Goal: Task Accomplishment & Management: Complete application form

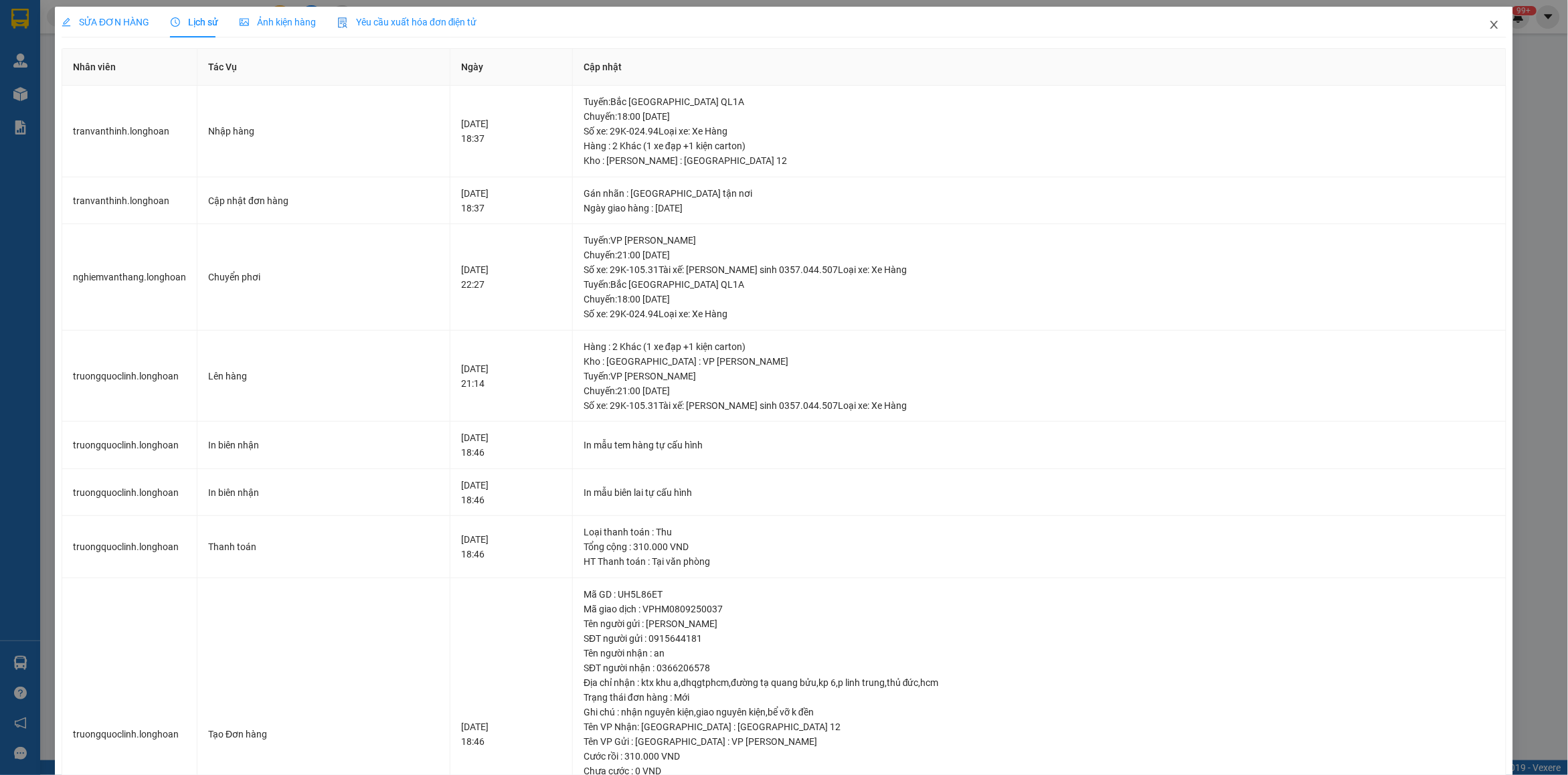
drag, startPoint x: 0, startPoint y: 0, endPoint x: 258, endPoint y: 32, distance: 260.0
click at [1491, 24] on icon "close" at bounding box center [1494, 24] width 7 height 8
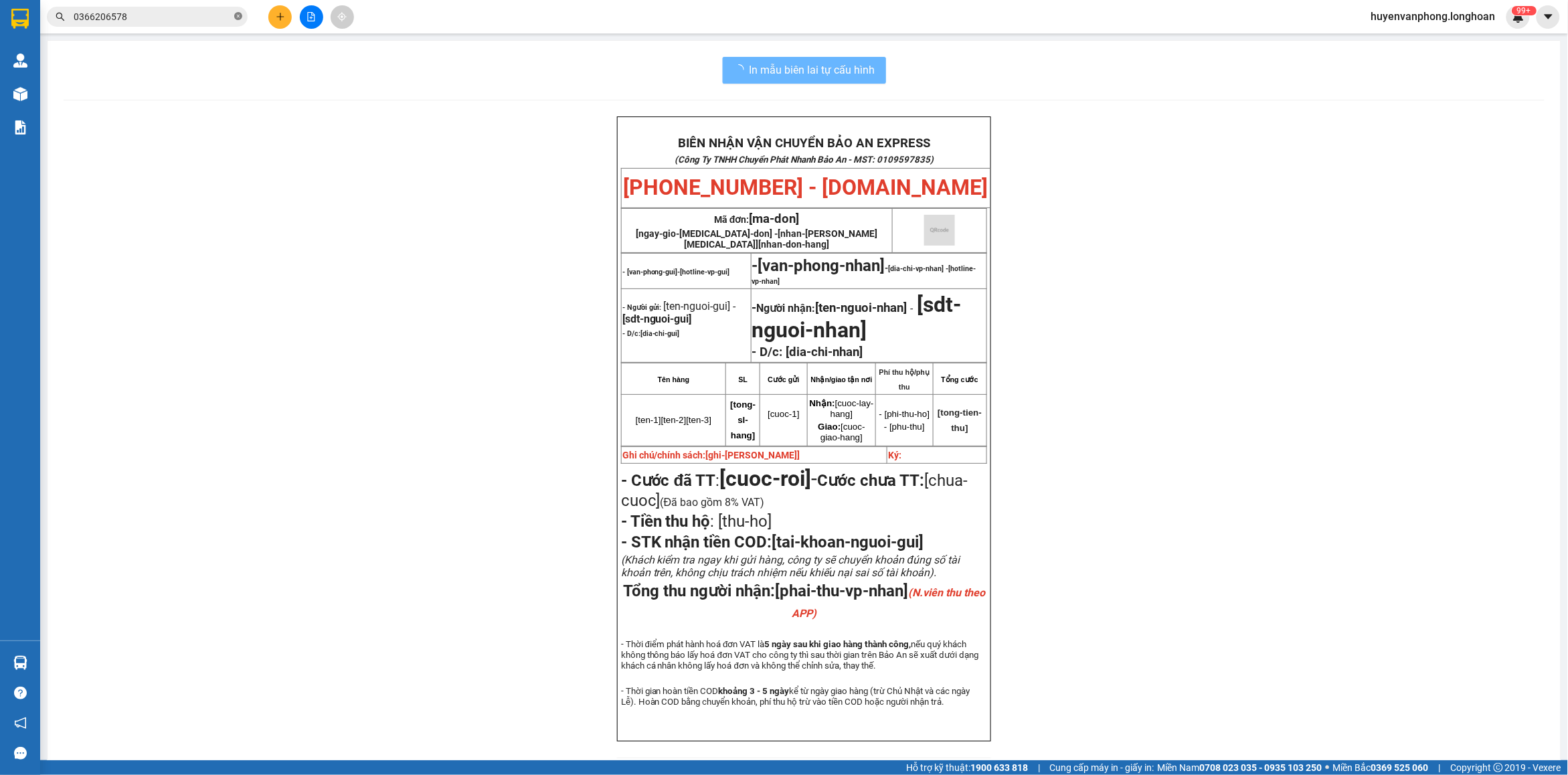
click at [240, 18] on icon "close-circle" at bounding box center [238, 16] width 8 height 8
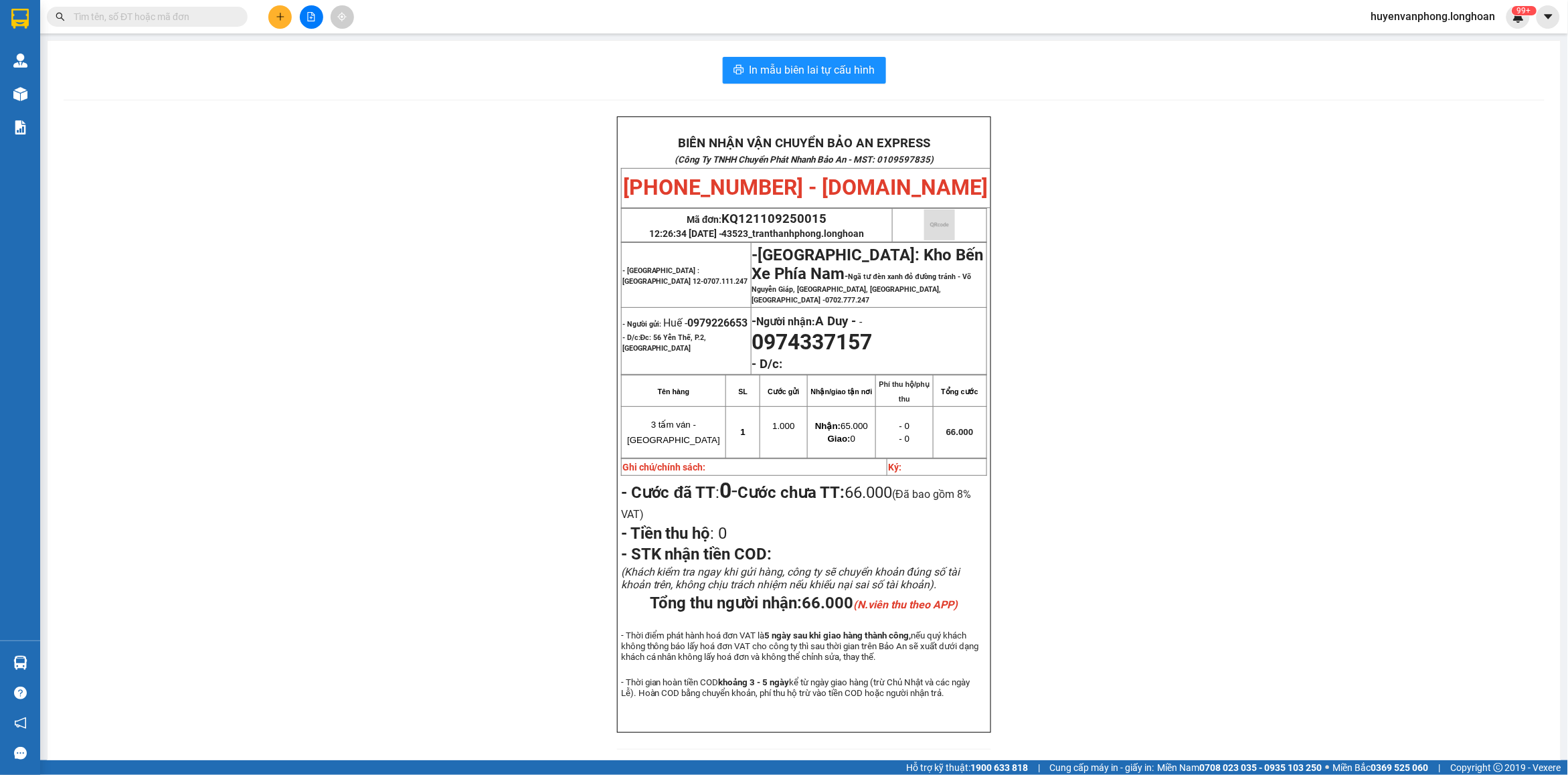
click at [178, 17] on input "text" at bounding box center [153, 17] width 158 height 15
paste input "0823587499"
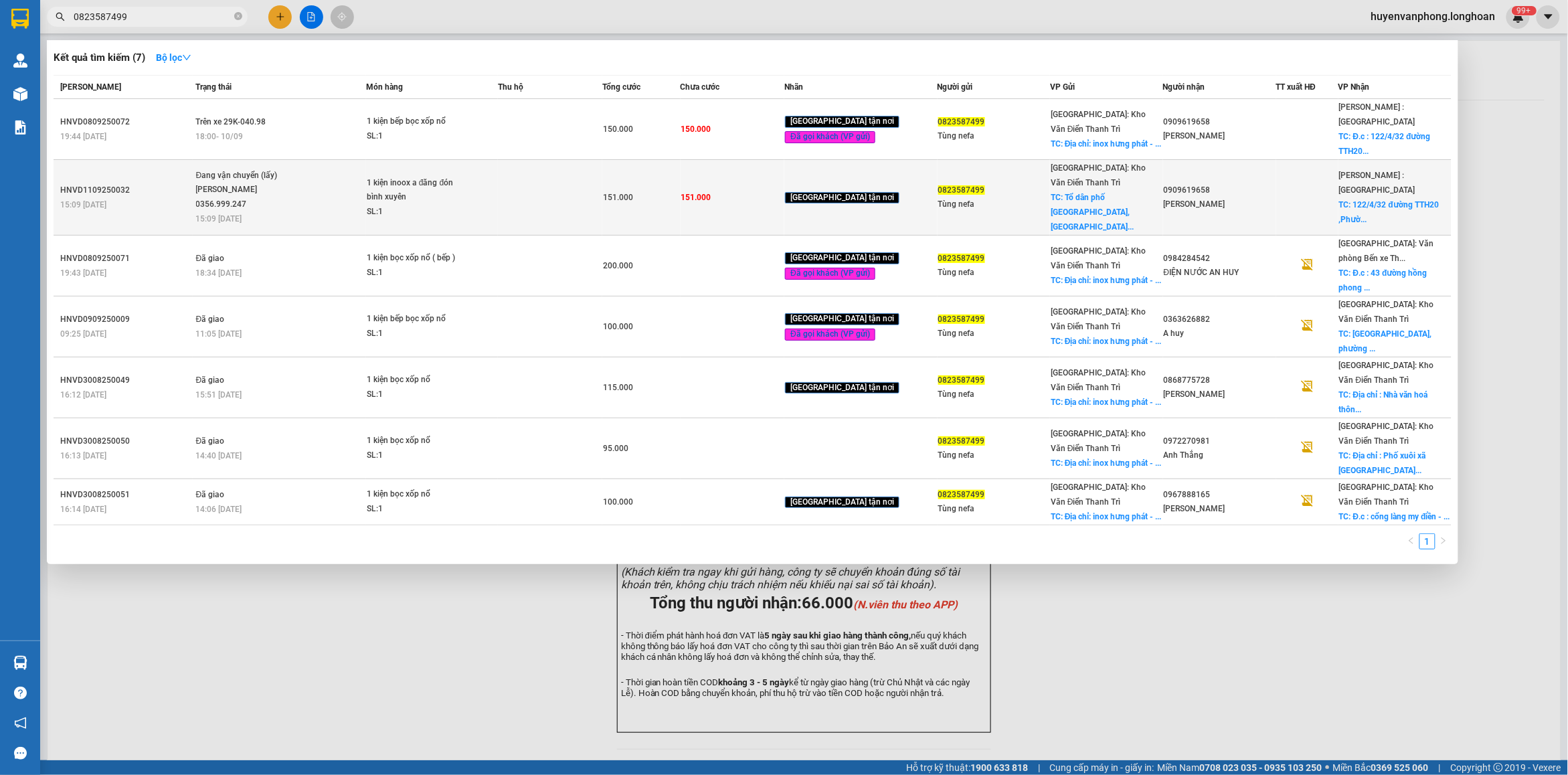
type input "0823587499"
click at [375, 195] on td "1 kiện inoox a đăng đón bình xuyên SL: 1" at bounding box center [432, 197] width 132 height 76
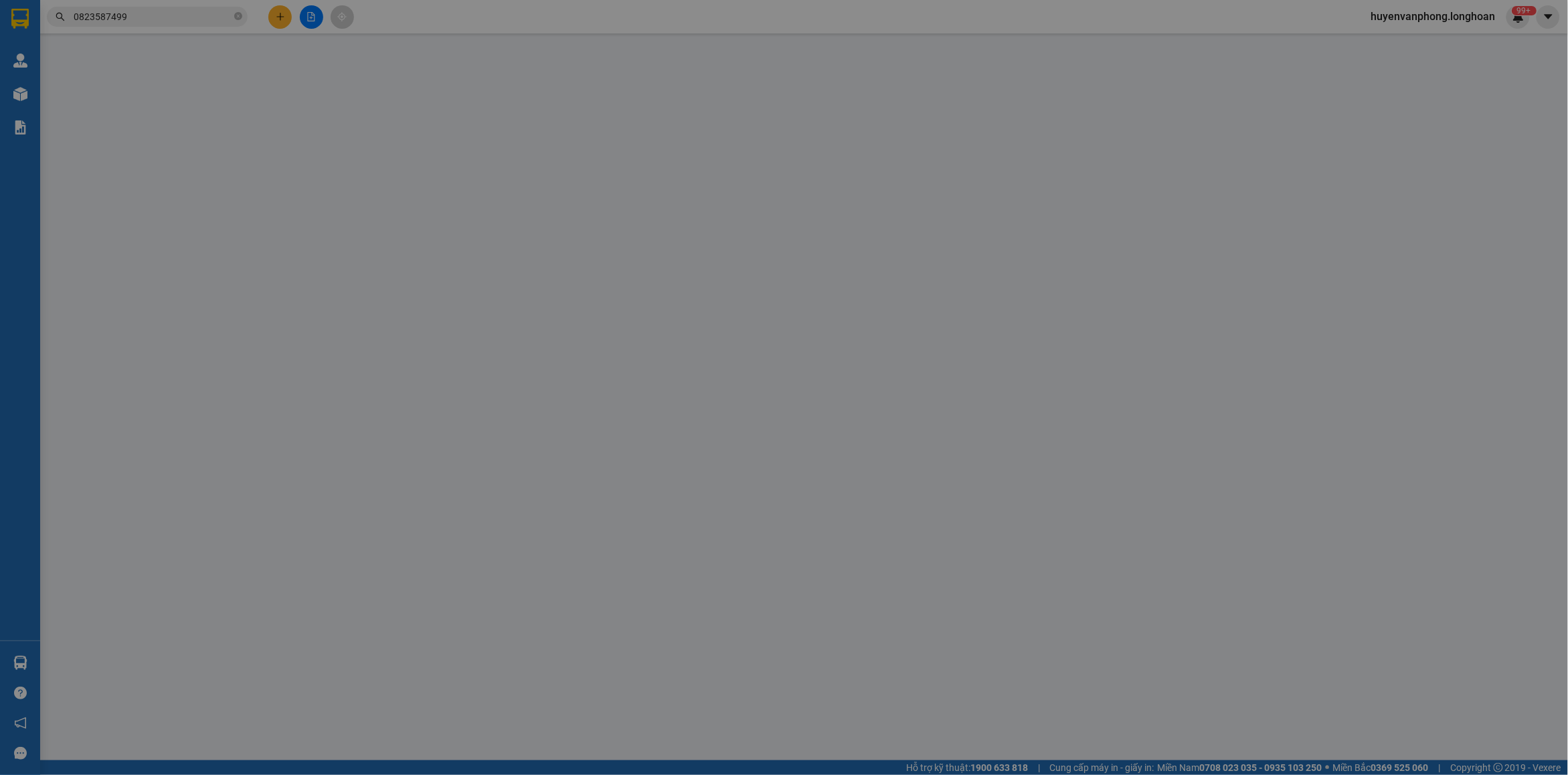
type input "0823587499"
type input "Tùng nefa"
checkbox input "true"
type input "Tổ dân phố [GEOGRAPHIC_DATA],Thị trấn [GEOGRAPHIC_DATA], [GEOGRAPHIC_DATA], [GE…"
type input "0909619658"
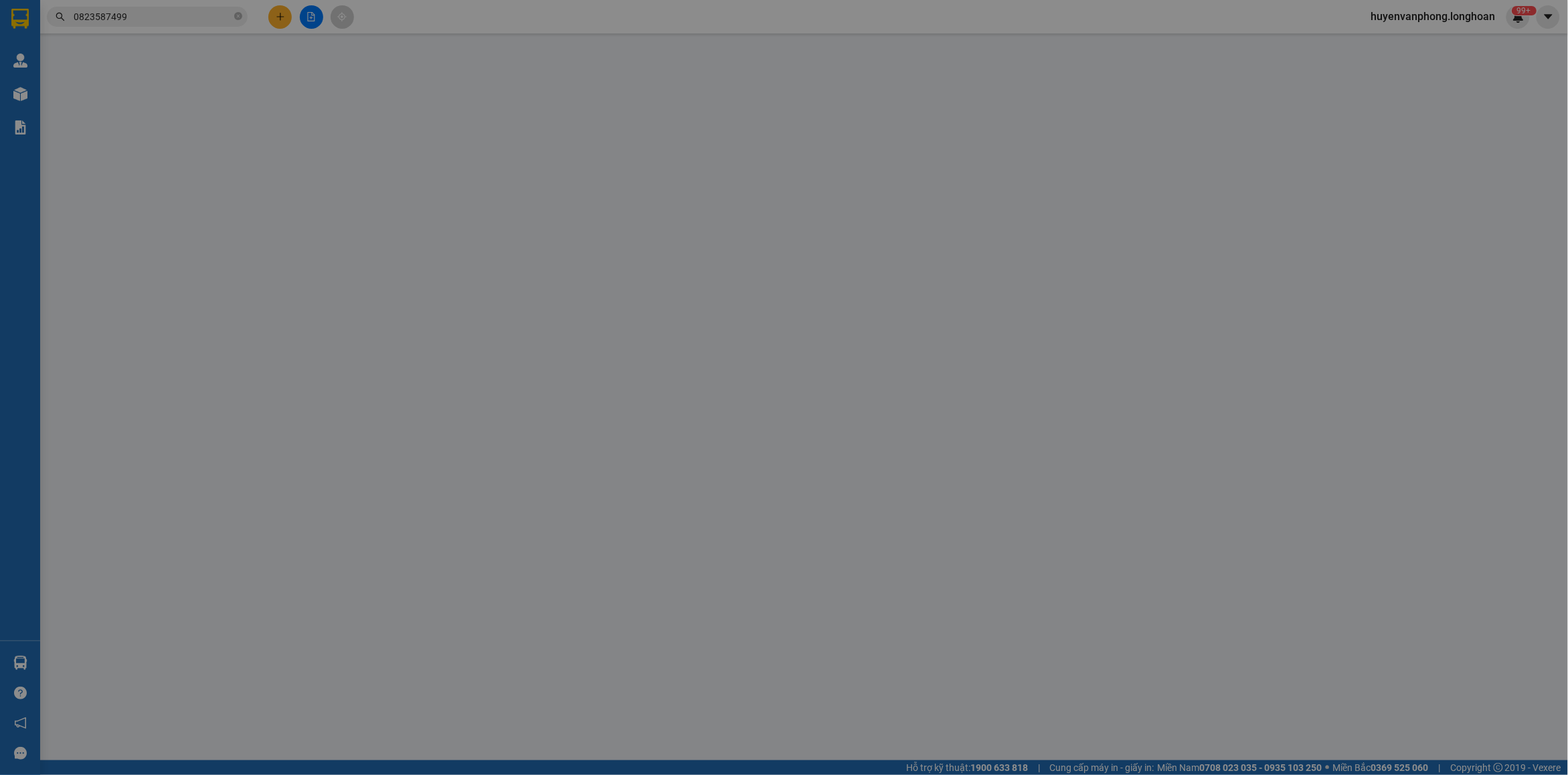
type input "[PERSON_NAME]"
checkbox input "true"
type input "[STREET_ADDRESS]"
type input "151.000"
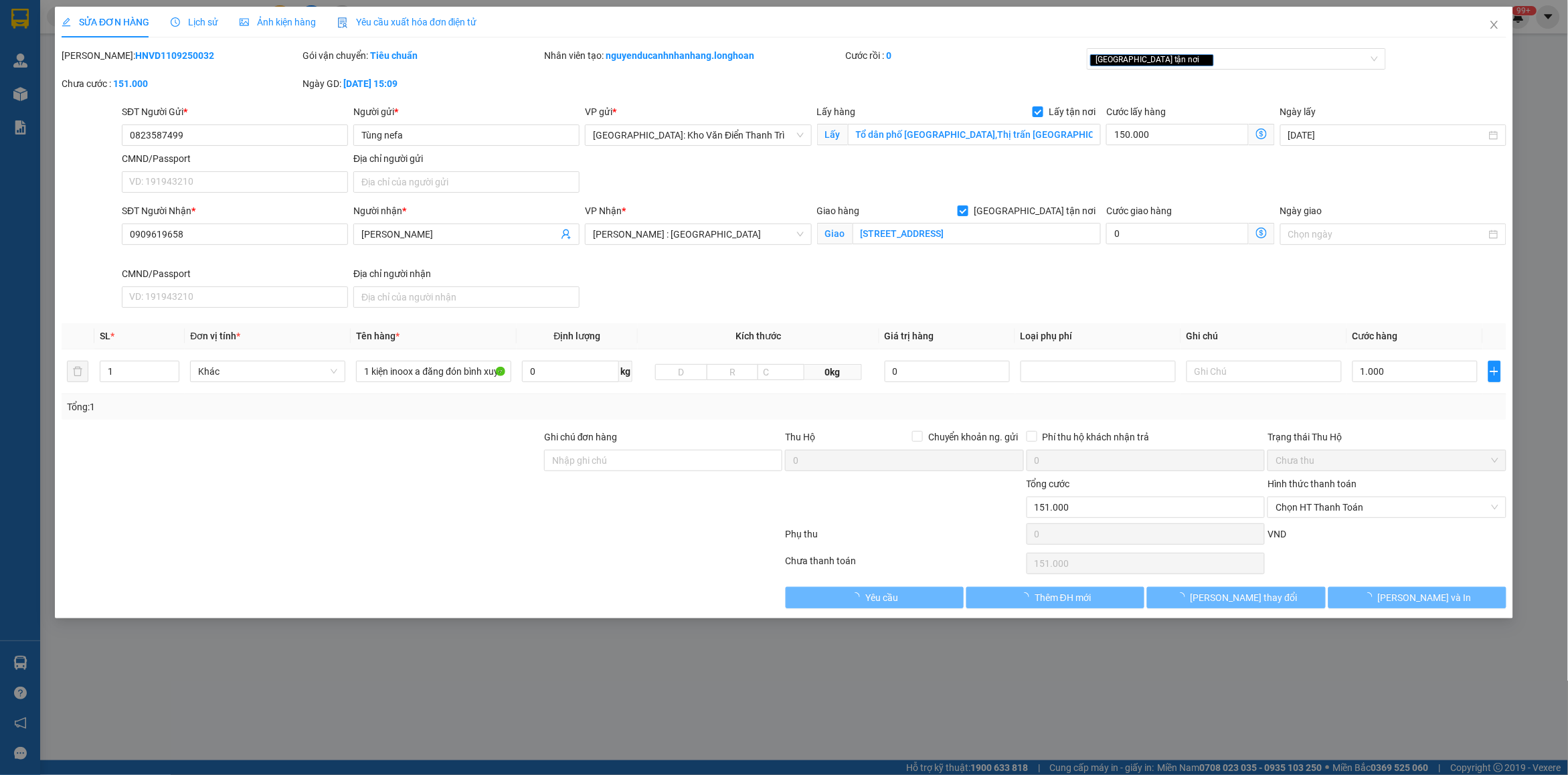
click at [188, 19] on span "Lịch sử" at bounding box center [194, 22] width 48 height 10
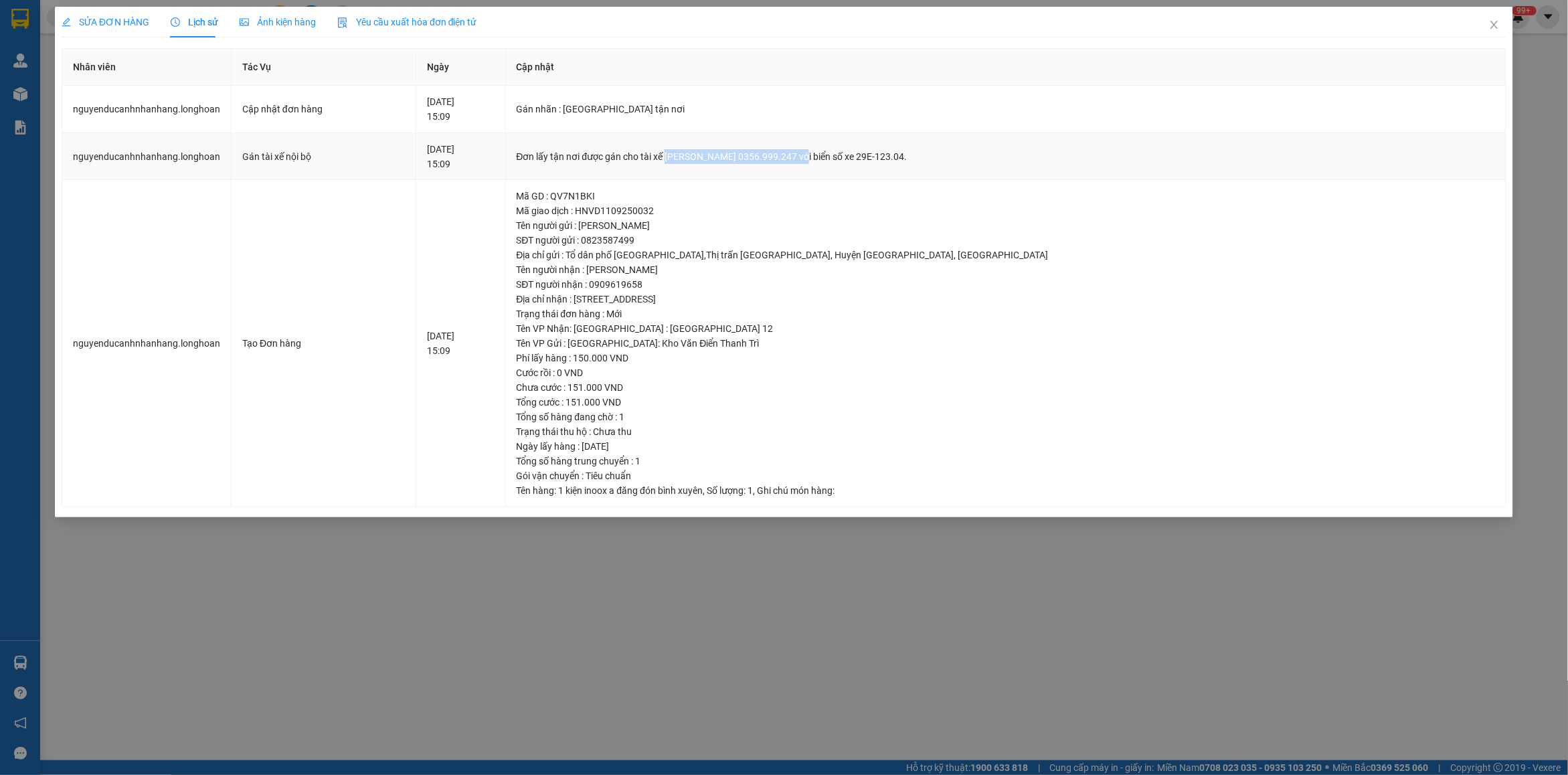
drag, startPoint x: 770, startPoint y: 158, endPoint x: 899, endPoint y: 155, distance: 129.0
click at [899, 155] on div "Đơn lấy tận nơi được gán cho tài xế [PERSON_NAME] 0356.999.247 với biển số xe 2…" at bounding box center [1006, 156] width 978 height 15
copy div "[PERSON_NAME] 0356.999.247"
